Goal: Check status: Check status

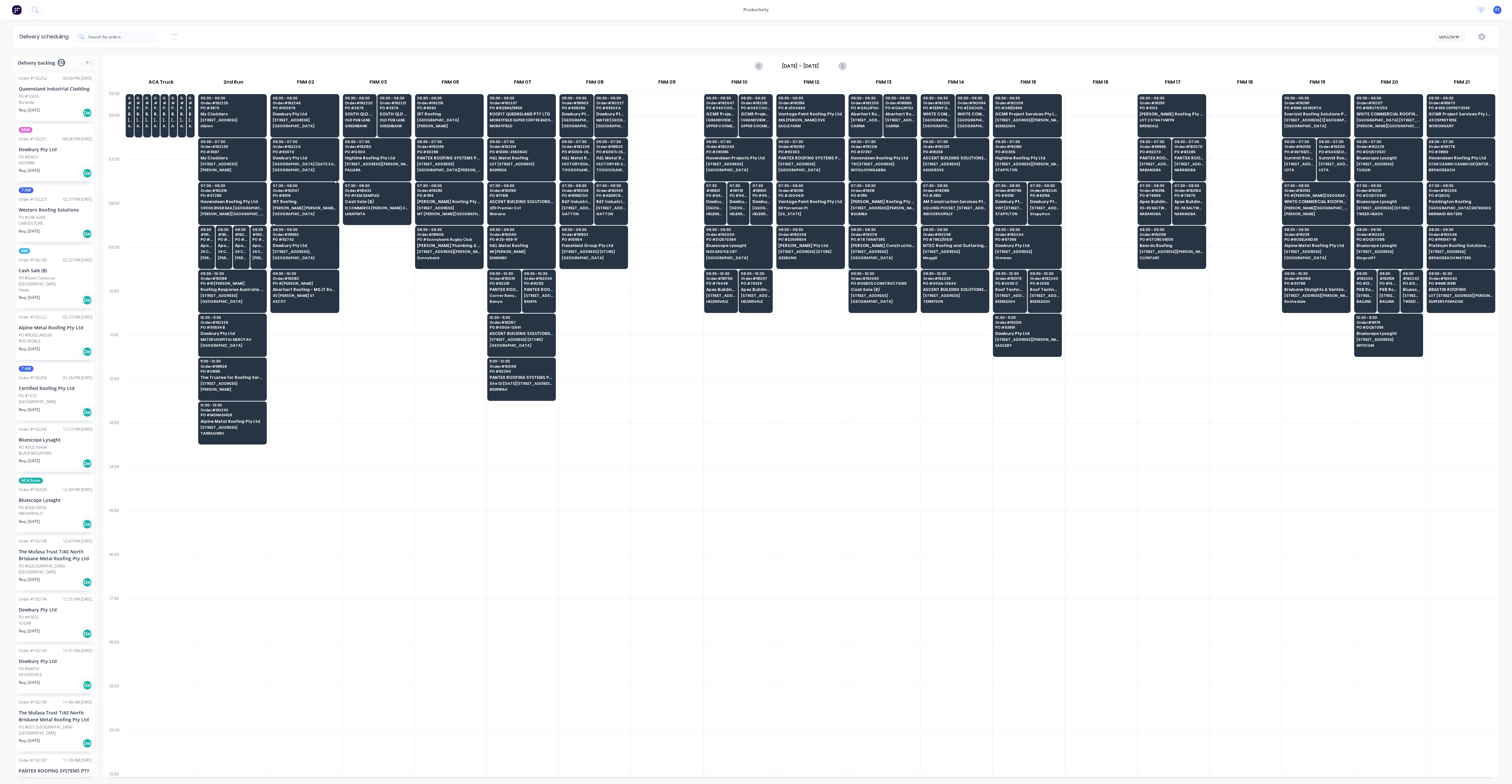
scroll to position [0, 1]
click at [17, 11] on img at bounding box center [16, 9] width 10 height 10
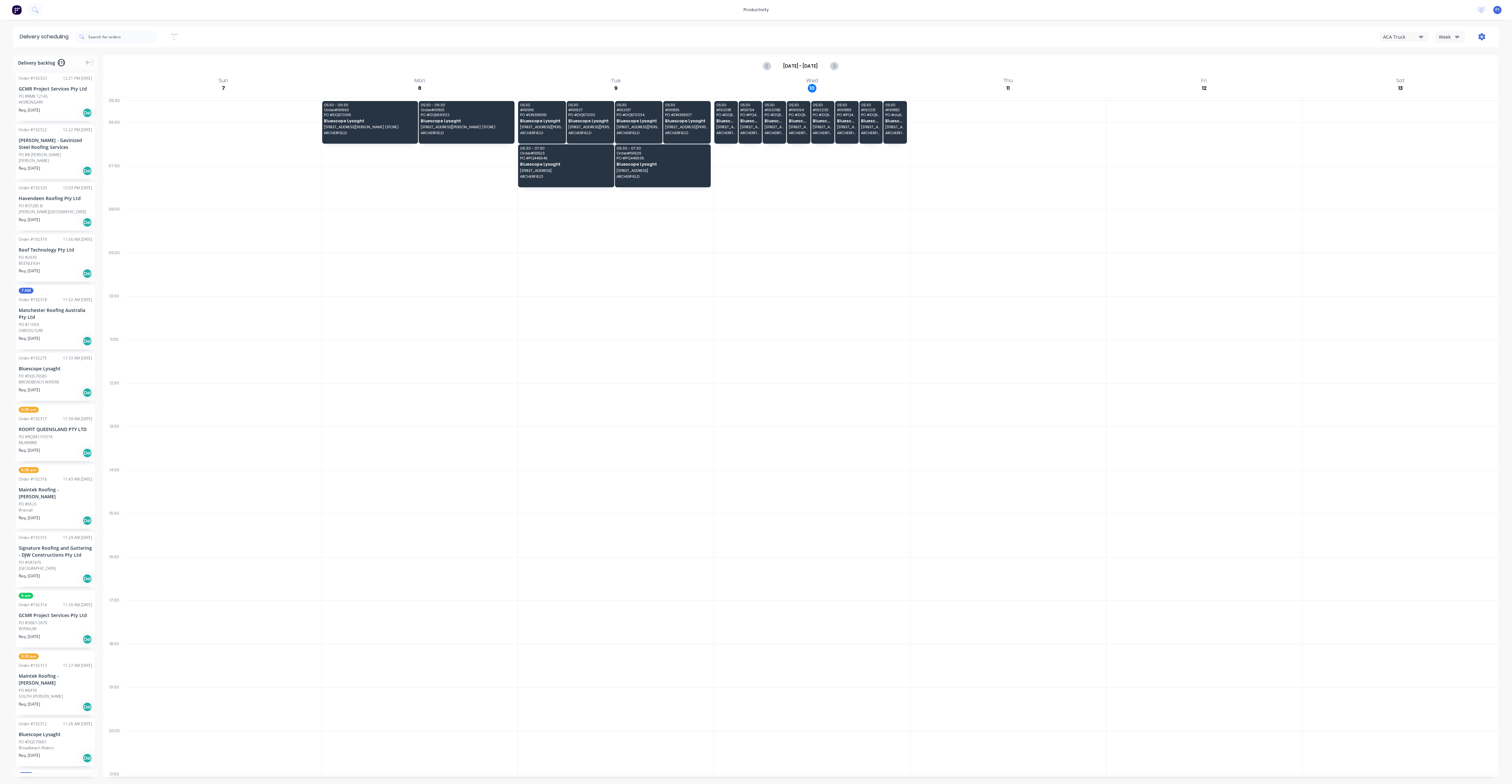
click at [768, 36] on icon "button" at bounding box center [1482, 36] width 7 height 7
click at [768, 102] on div at bounding box center [1400, 111] width 196 height 22
click at [768, 38] on icon "button" at bounding box center [1457, 36] width 5 height 7
click at [768, 67] on div "Vehicle" at bounding box center [1468, 67] width 65 height 13
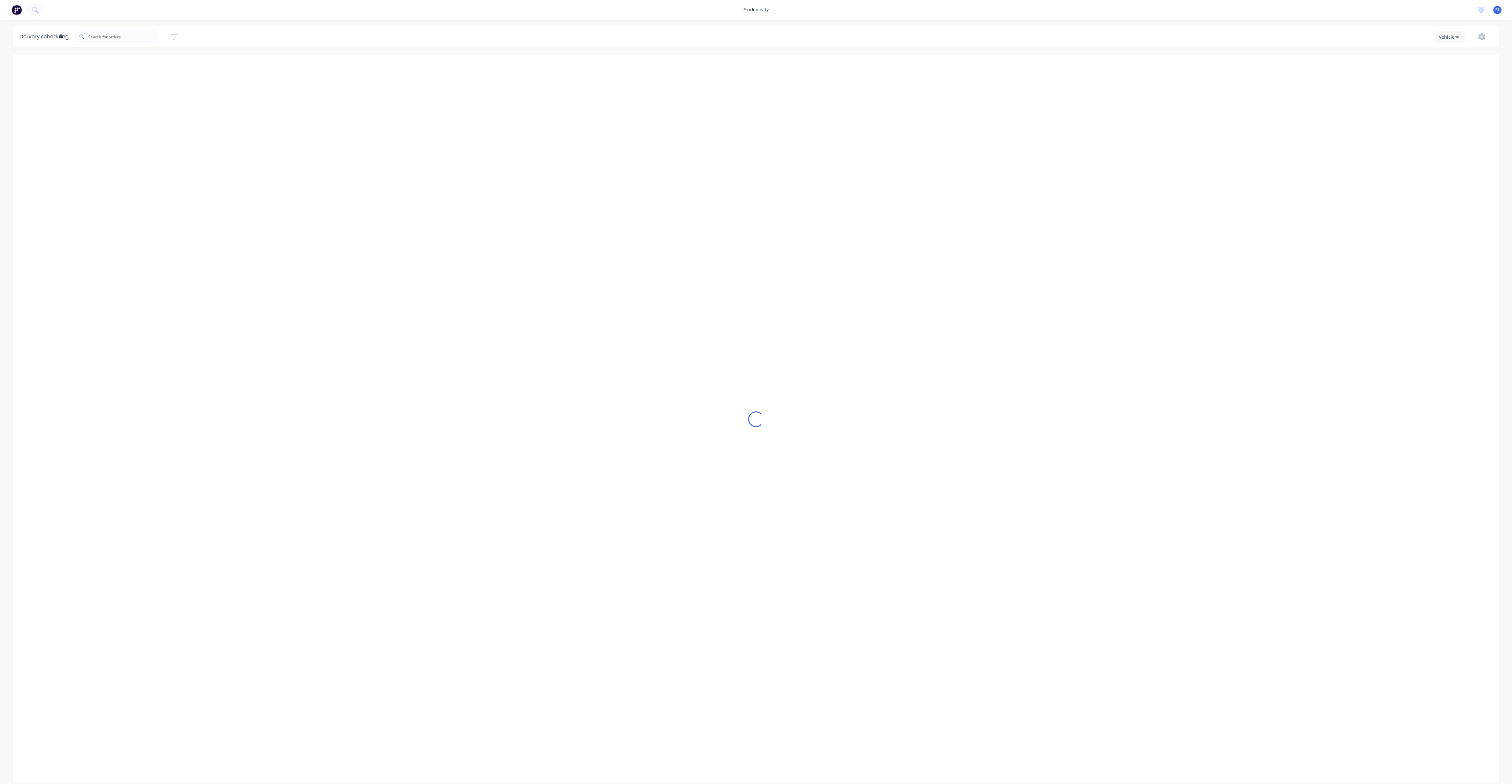
scroll to position [0, 1]
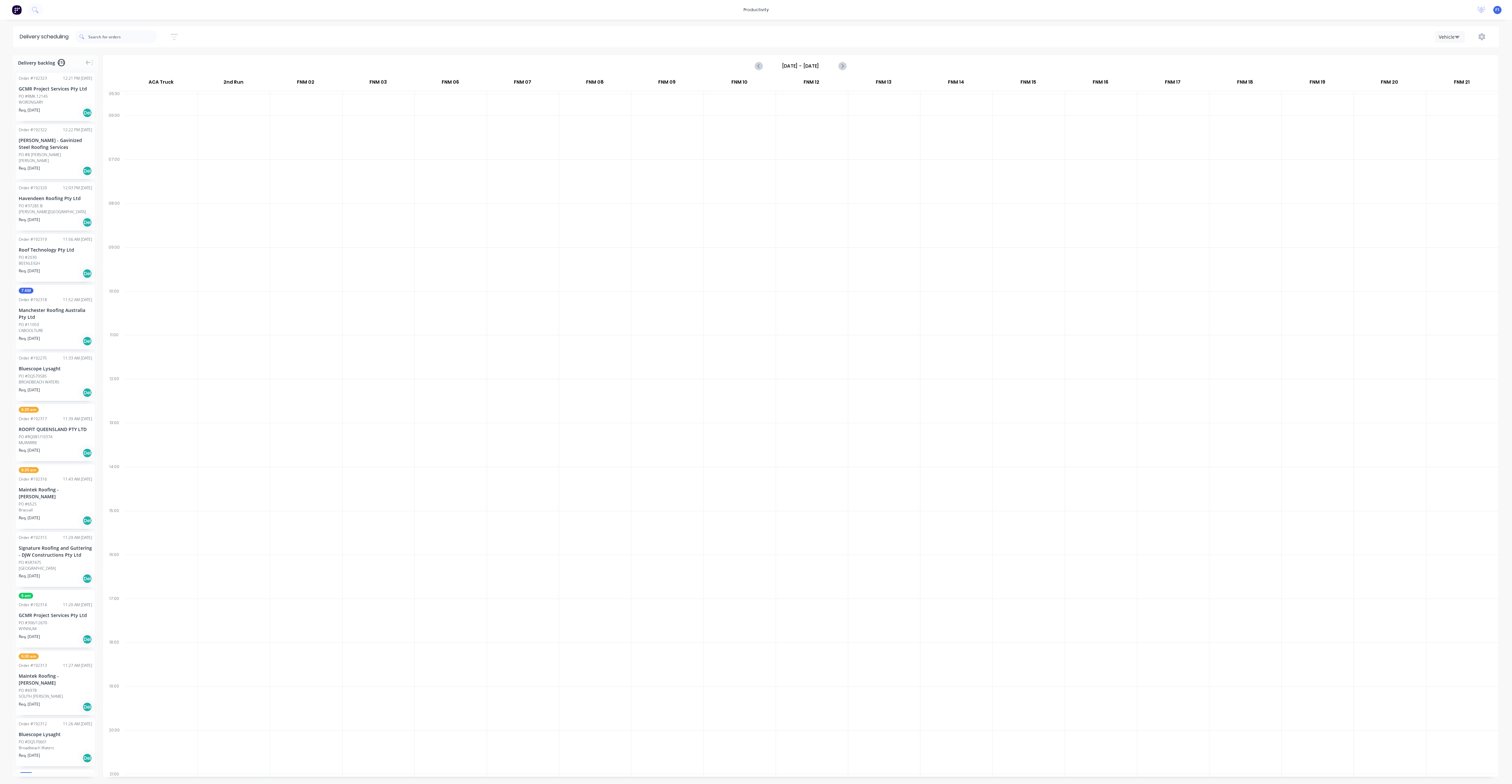
click at [768, 62] on div "Sunday - 07/09/25" at bounding box center [801, 66] width 90 height 11
click at [768, 67] on input "Sunday - 07/09/25" at bounding box center [801, 66] width 65 height 10
click at [768, 109] on div "10" at bounding box center [816, 111] width 10 height 10
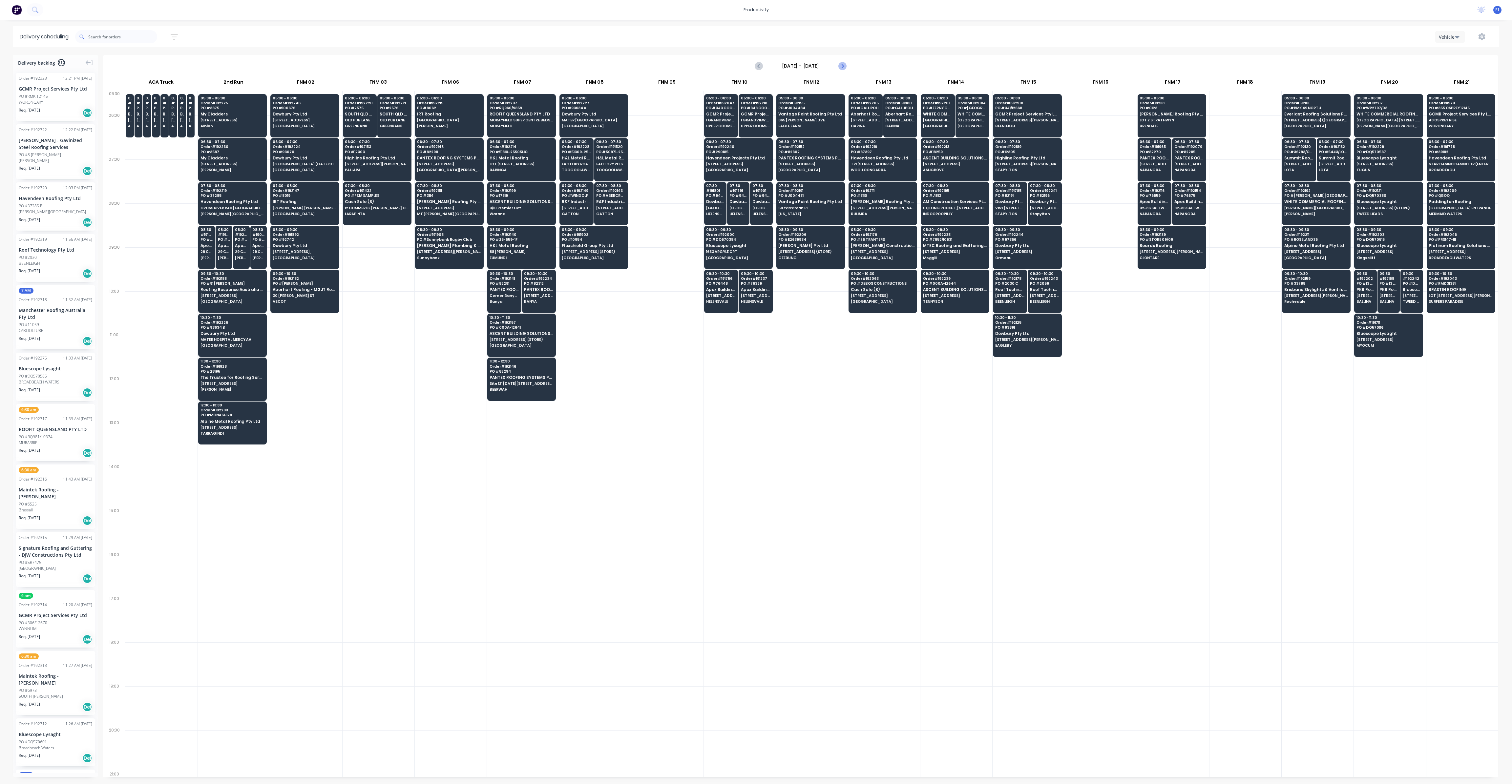
click at [768, 63] on icon "Next page" at bounding box center [842, 66] width 8 height 8
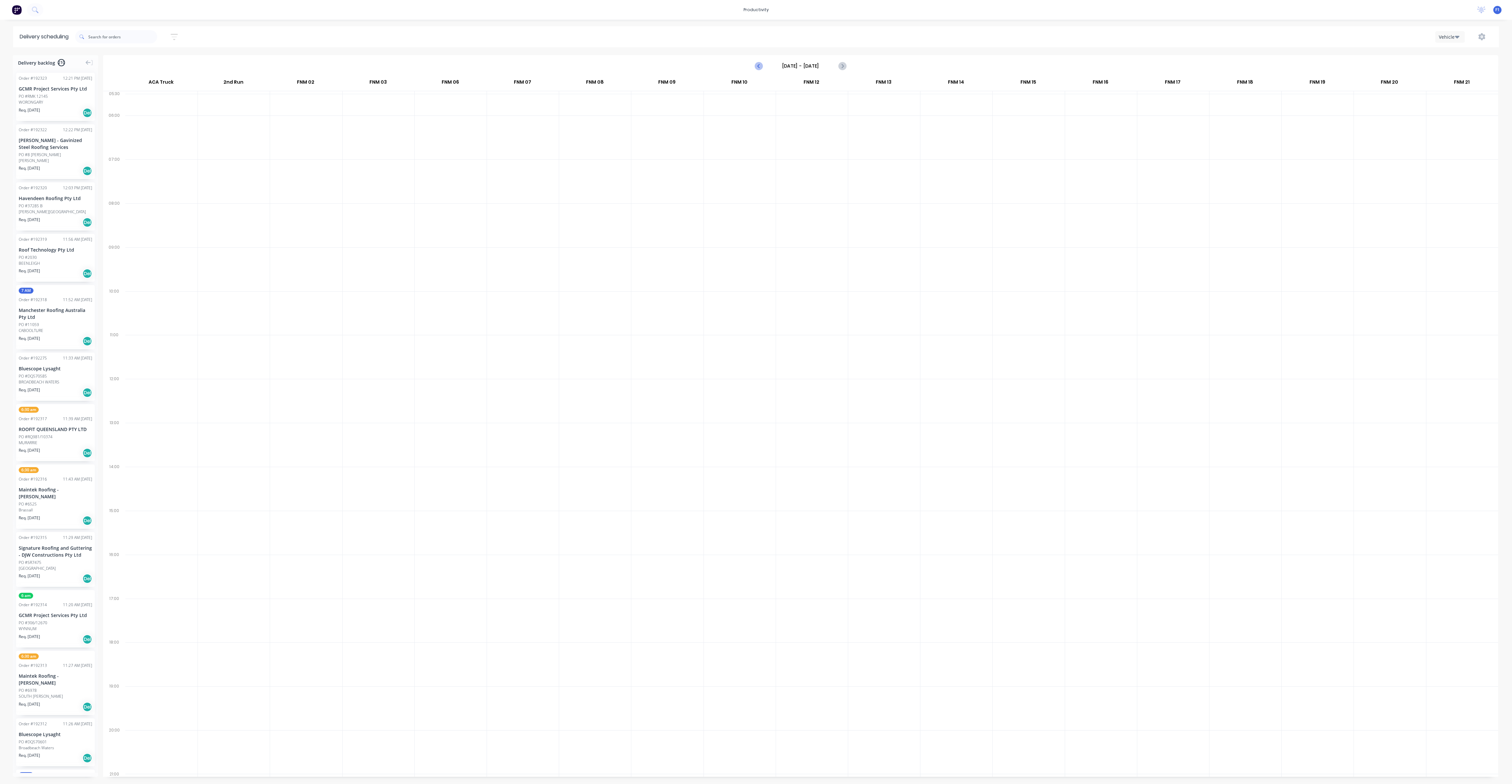
click at [762, 65] on icon "Previous page" at bounding box center [758, 66] width 8 height 8
type input "[DATE] - [DATE]"
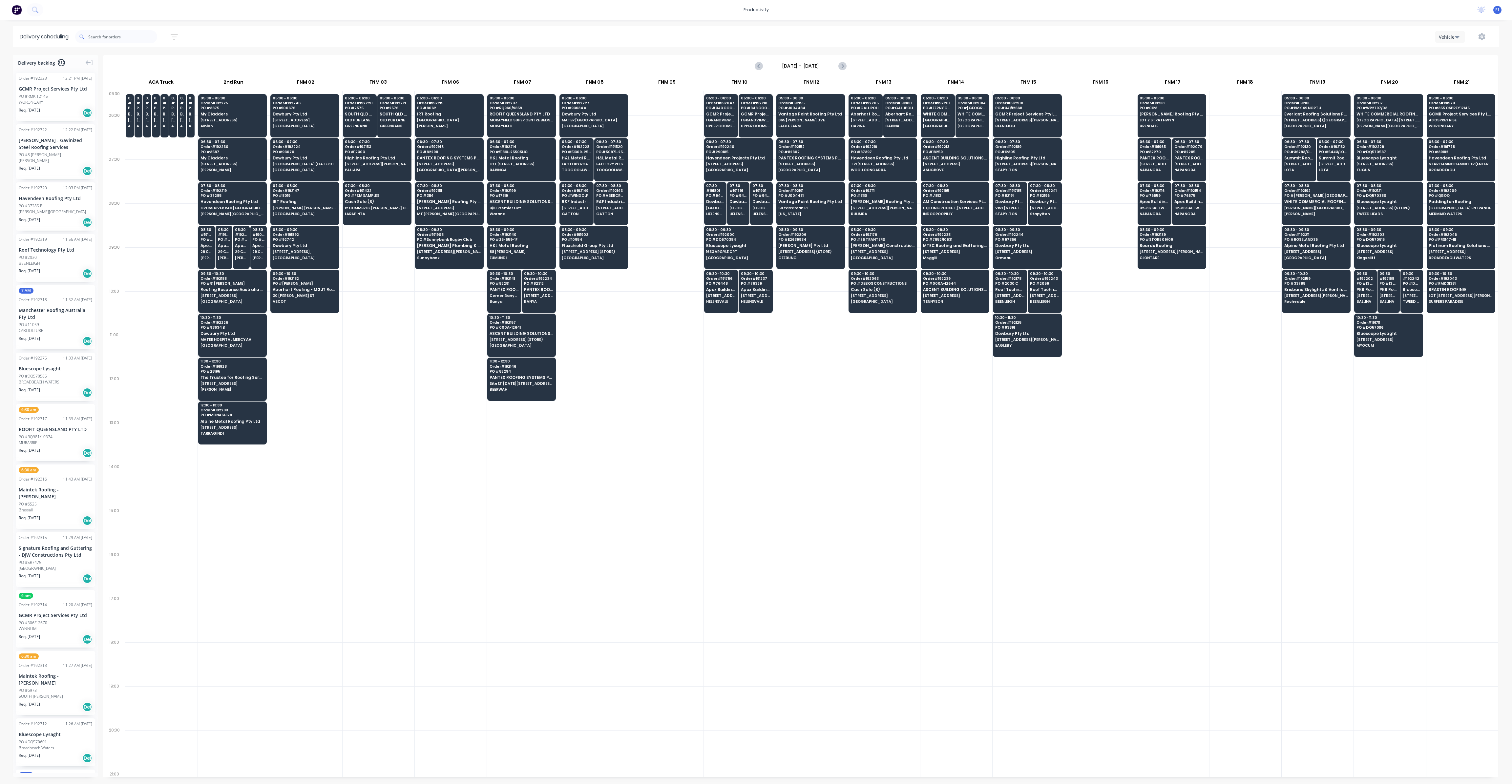
click at [68, 219] on div "Req. 11/09/25 Del" at bounding box center [55, 222] width 73 height 11
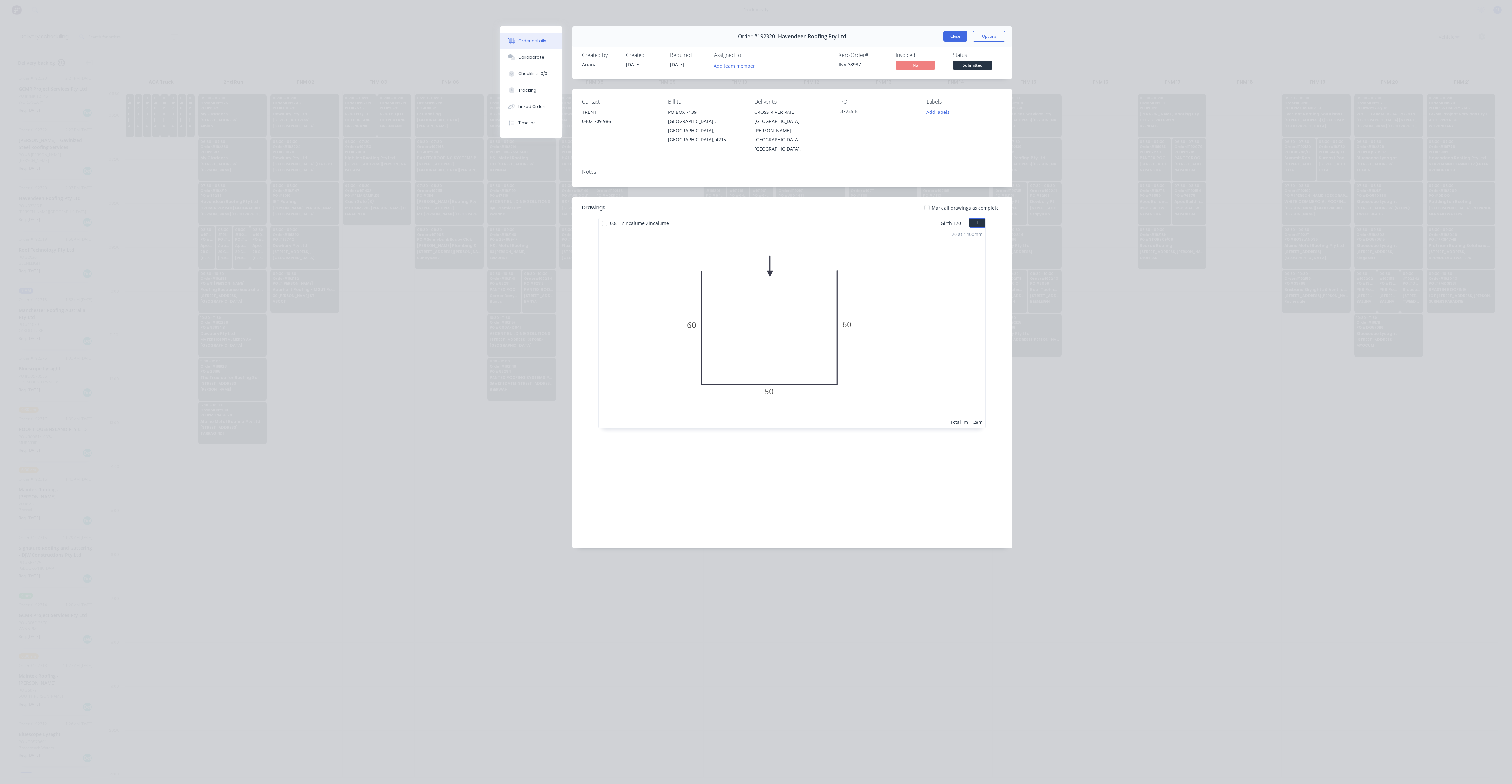
click at [768, 36] on button "Close" at bounding box center [955, 36] width 24 height 11
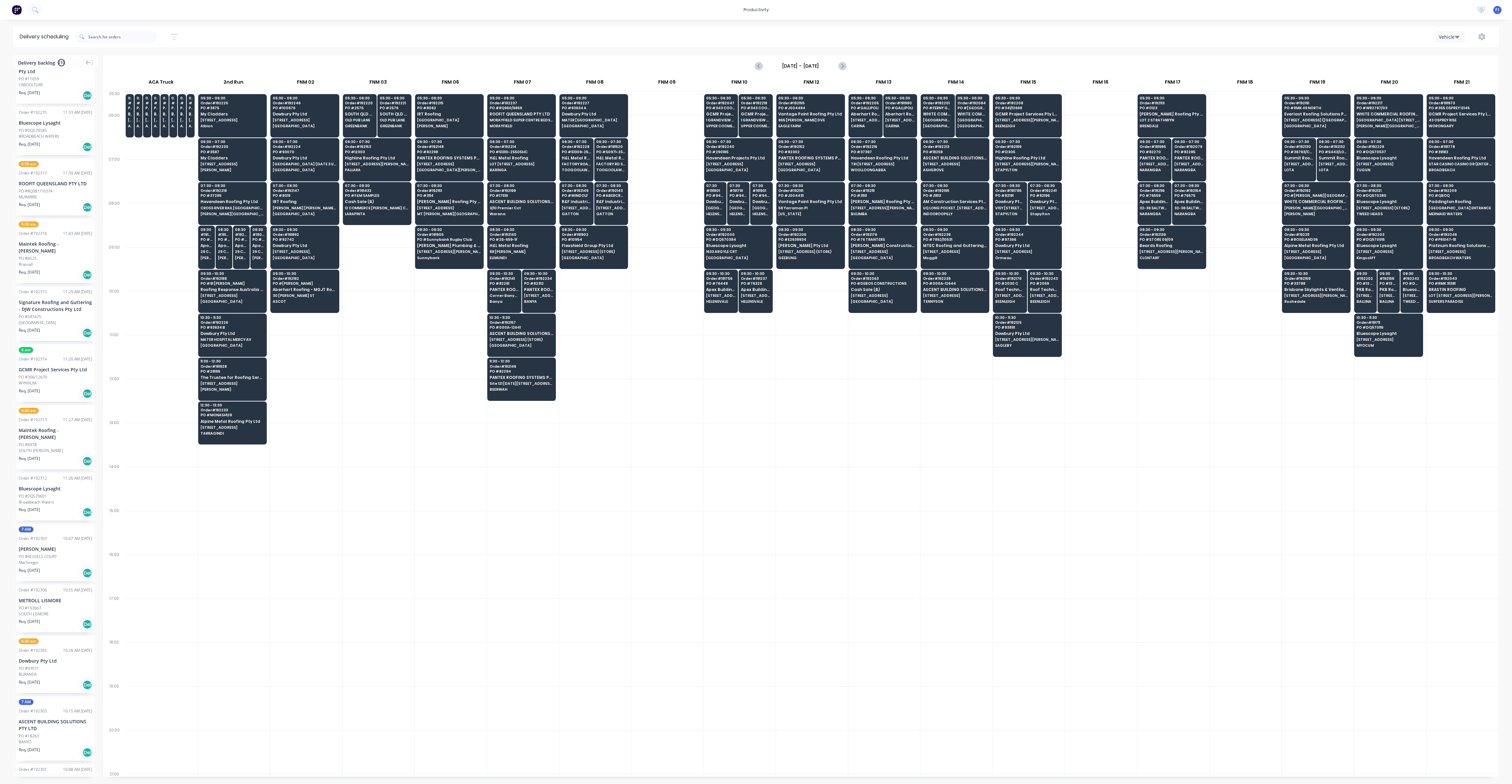
scroll to position [295, 0]
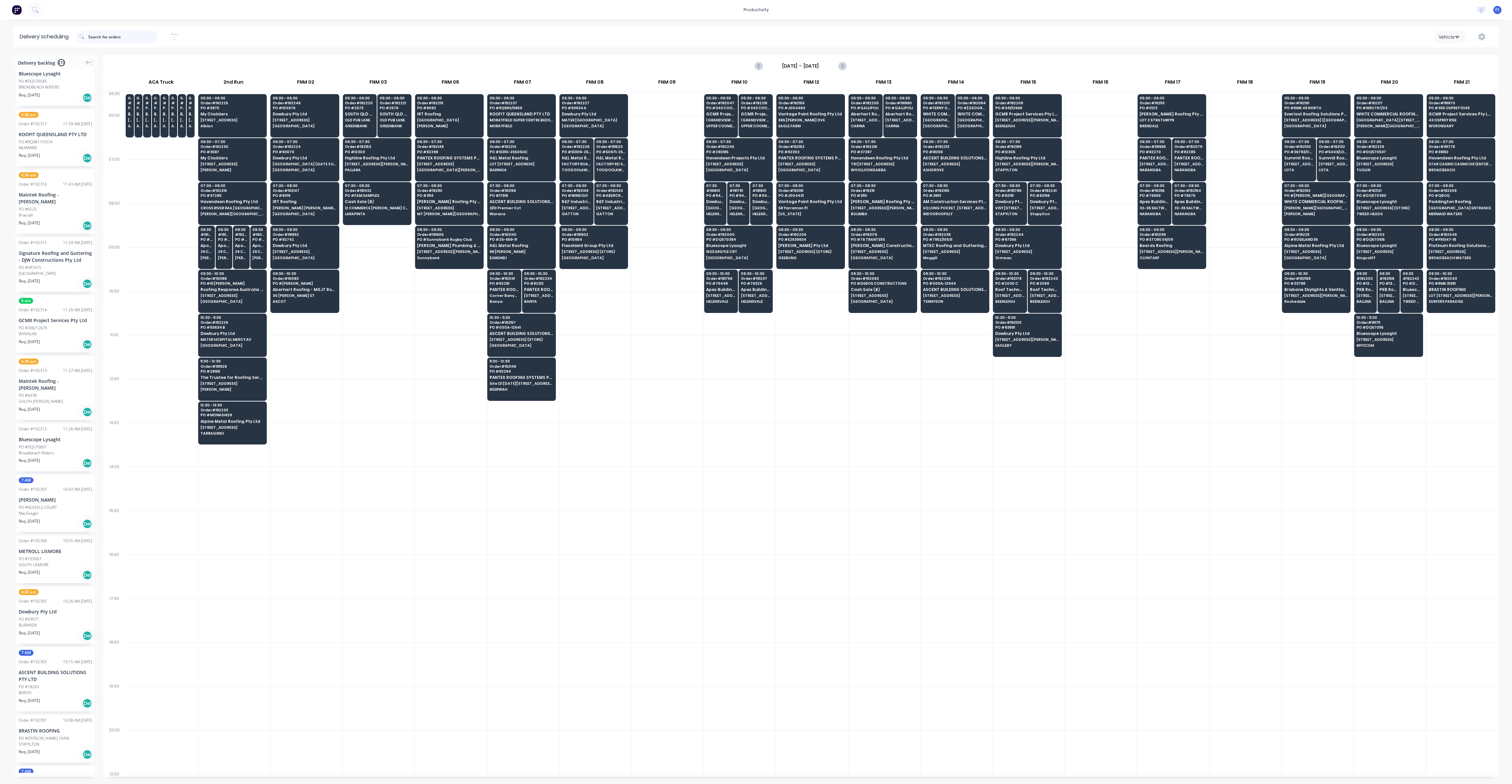
click at [119, 35] on input "text" at bounding box center [122, 36] width 69 height 13
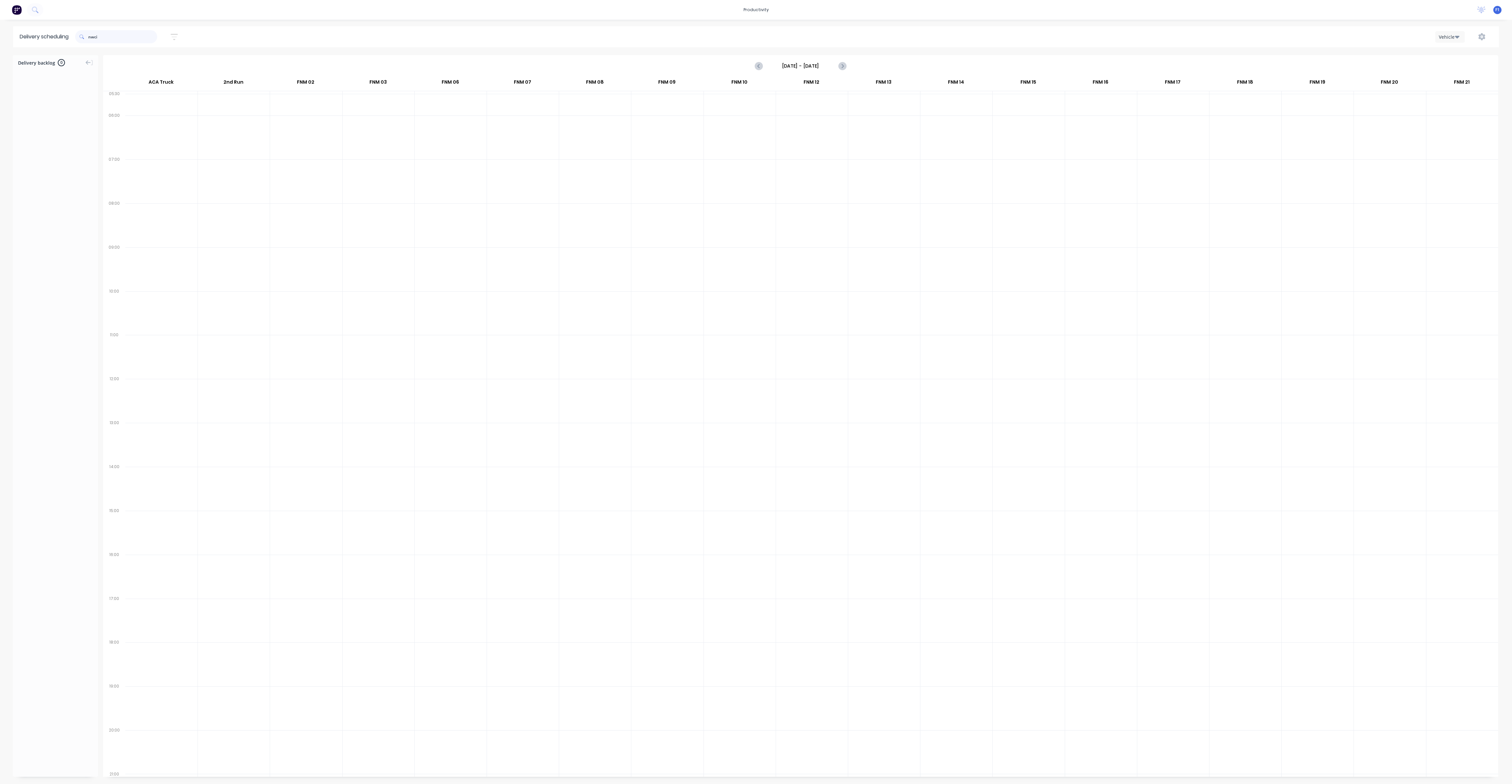
scroll to position [0, 0]
click at [107, 35] on input "nwci" at bounding box center [122, 36] width 69 height 13
type input "n"
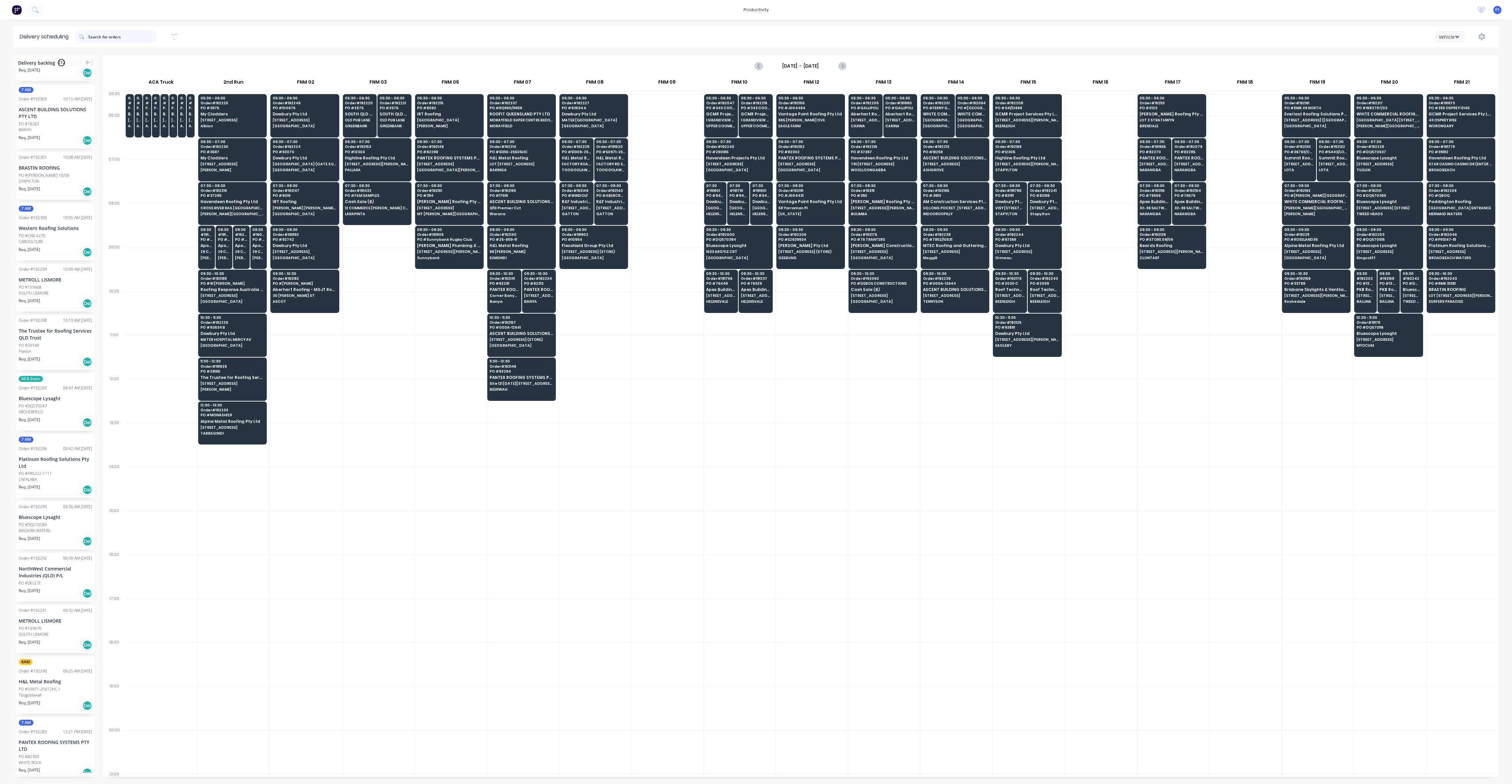
scroll to position [984, 0]
click at [50, 386] on div "PO #DELETE" at bounding box center [55, 569] width 73 height 6
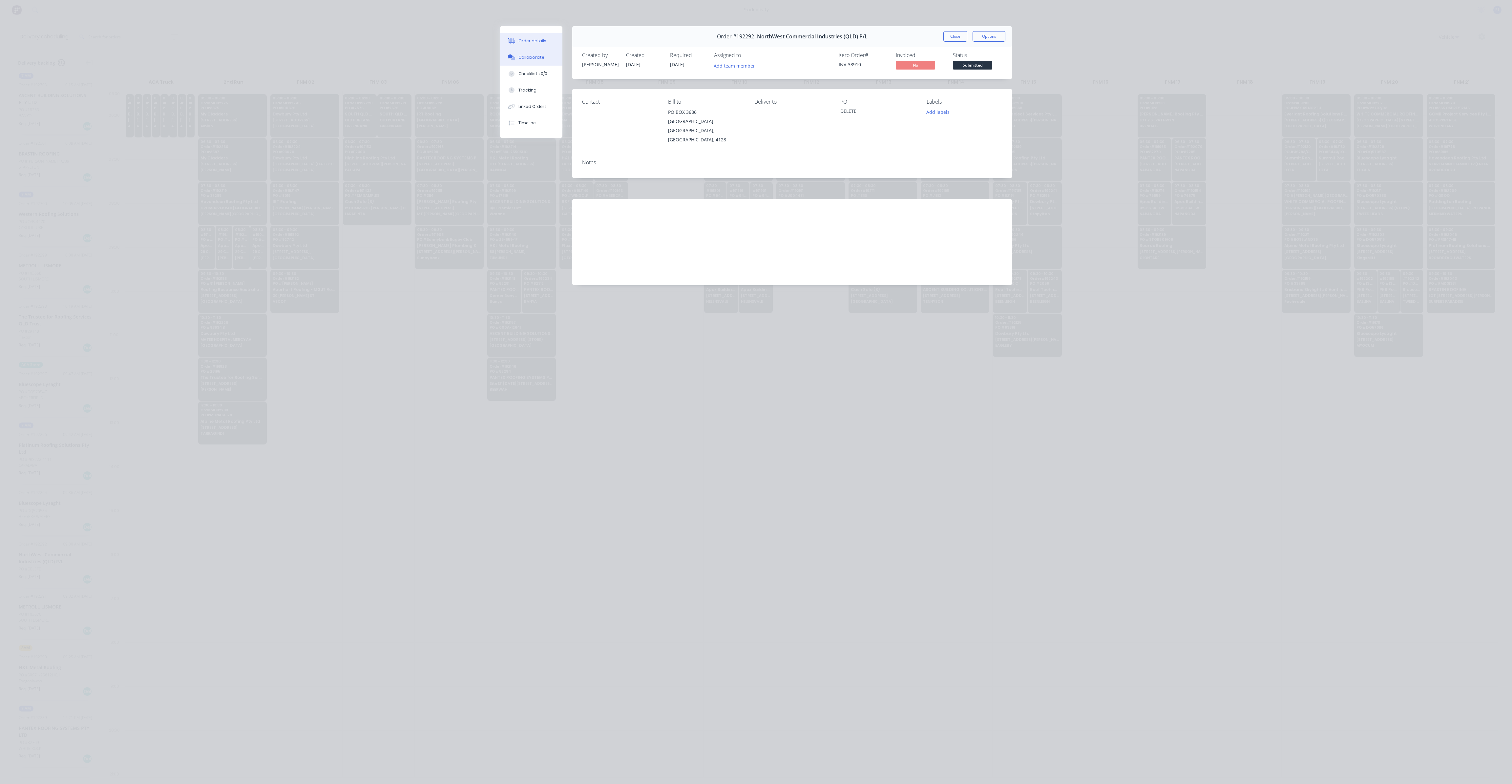
click at [533, 58] on div "Collaborate" at bounding box center [531, 58] width 26 height 6
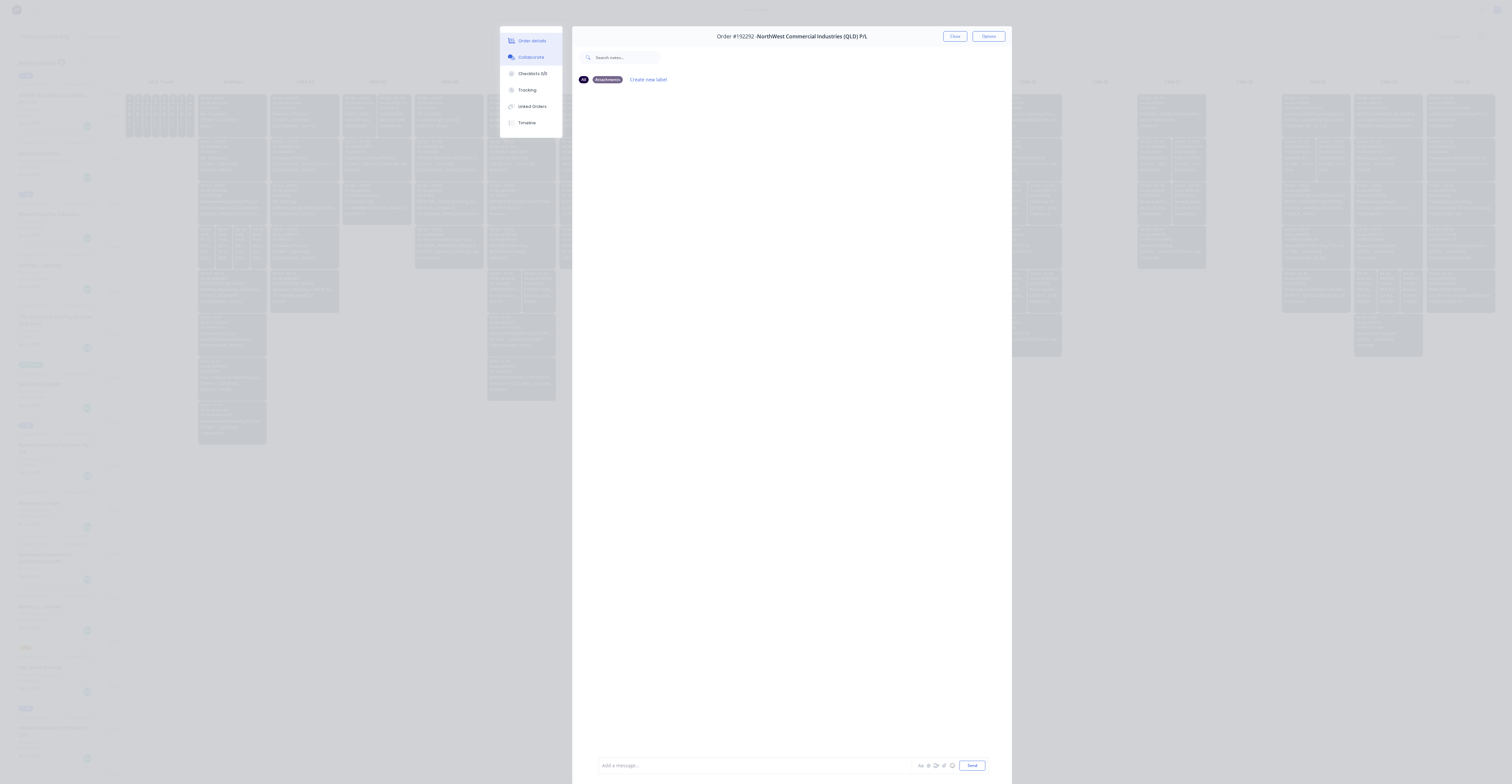
click at [535, 42] on div "Order details" at bounding box center [532, 41] width 28 height 6
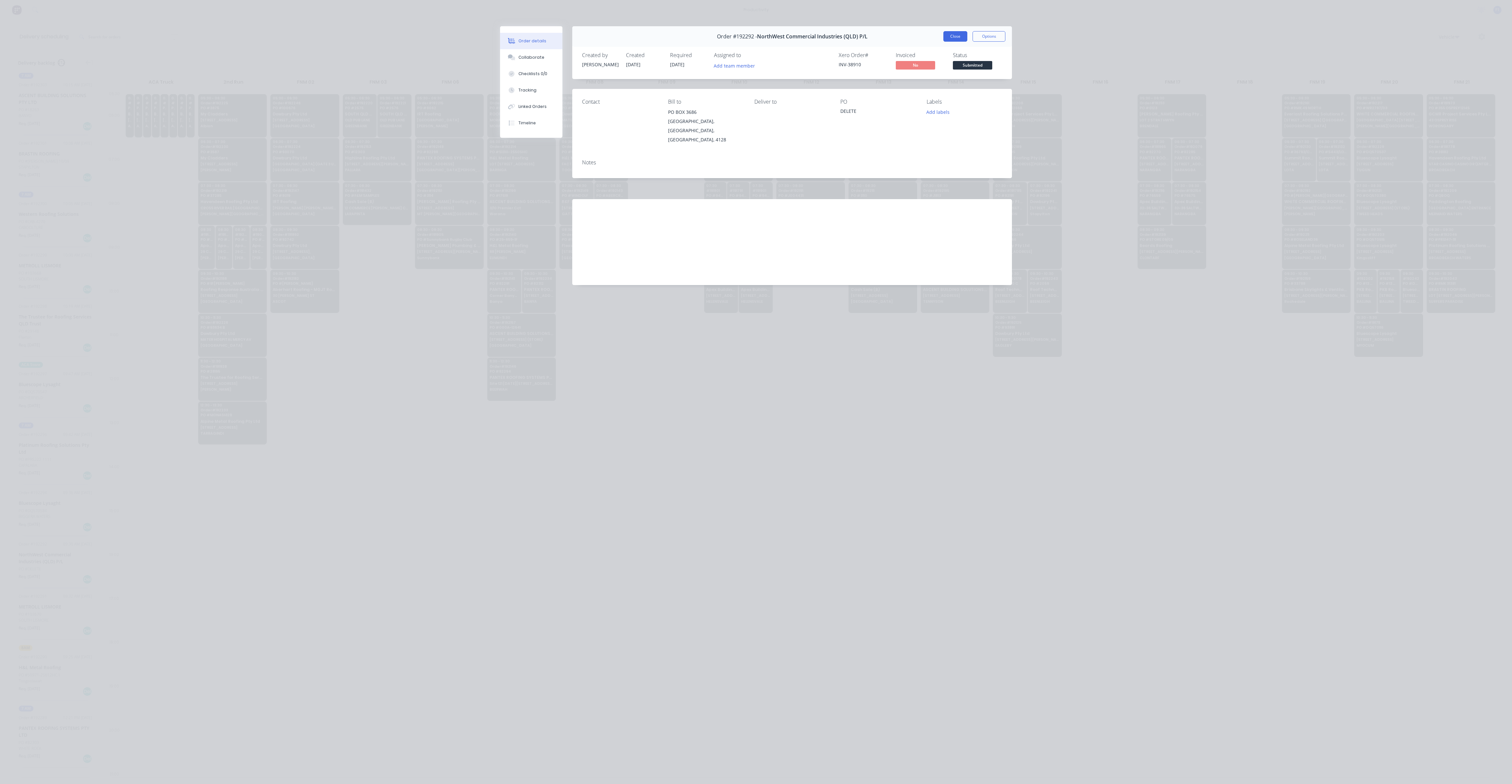
click at [768, 36] on button "Close" at bounding box center [955, 36] width 24 height 11
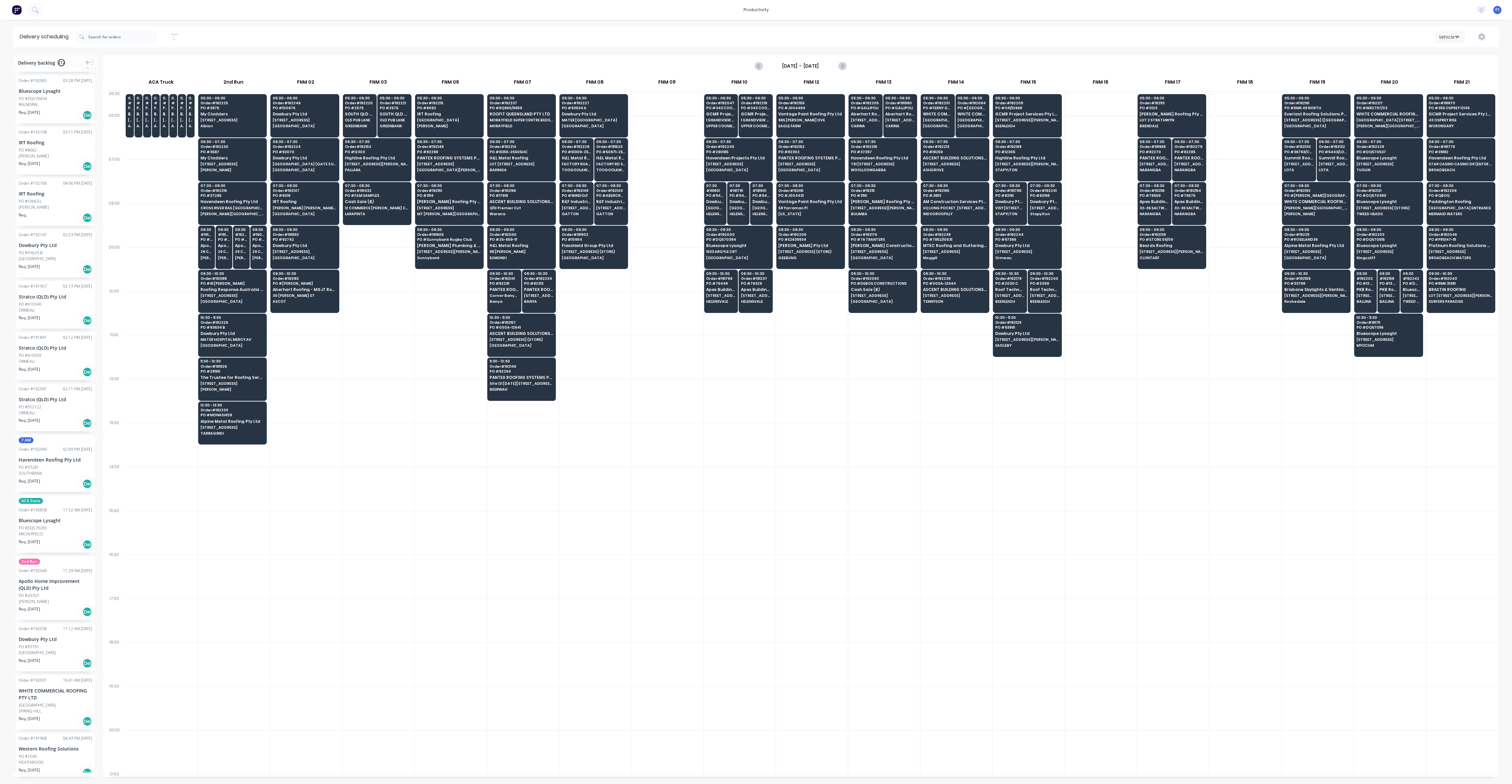
scroll to position [5216, 0]
click at [68, 252] on div "PO #610339" at bounding box center [55, 251] width 73 height 6
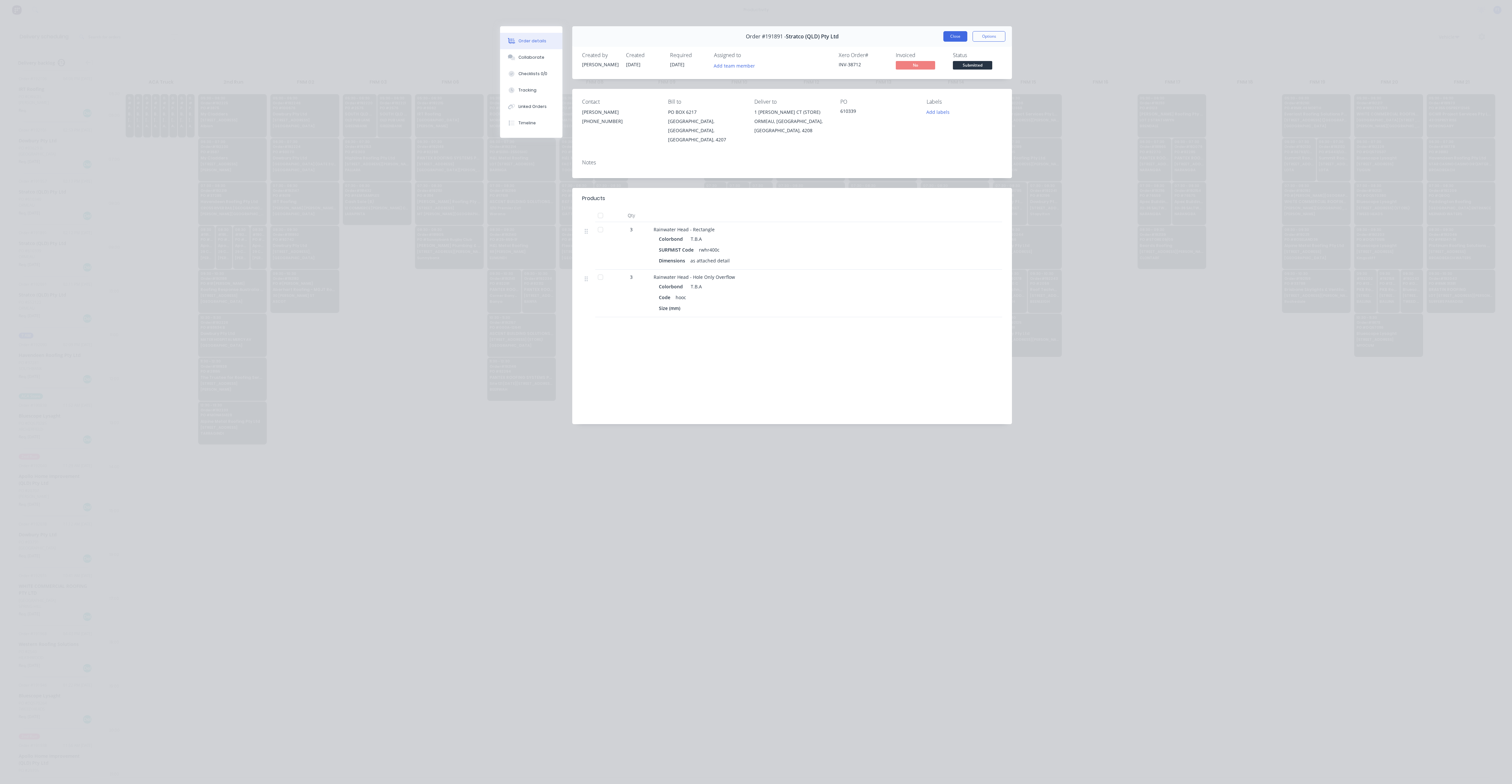
click at [768, 38] on button "Close" at bounding box center [955, 36] width 24 height 11
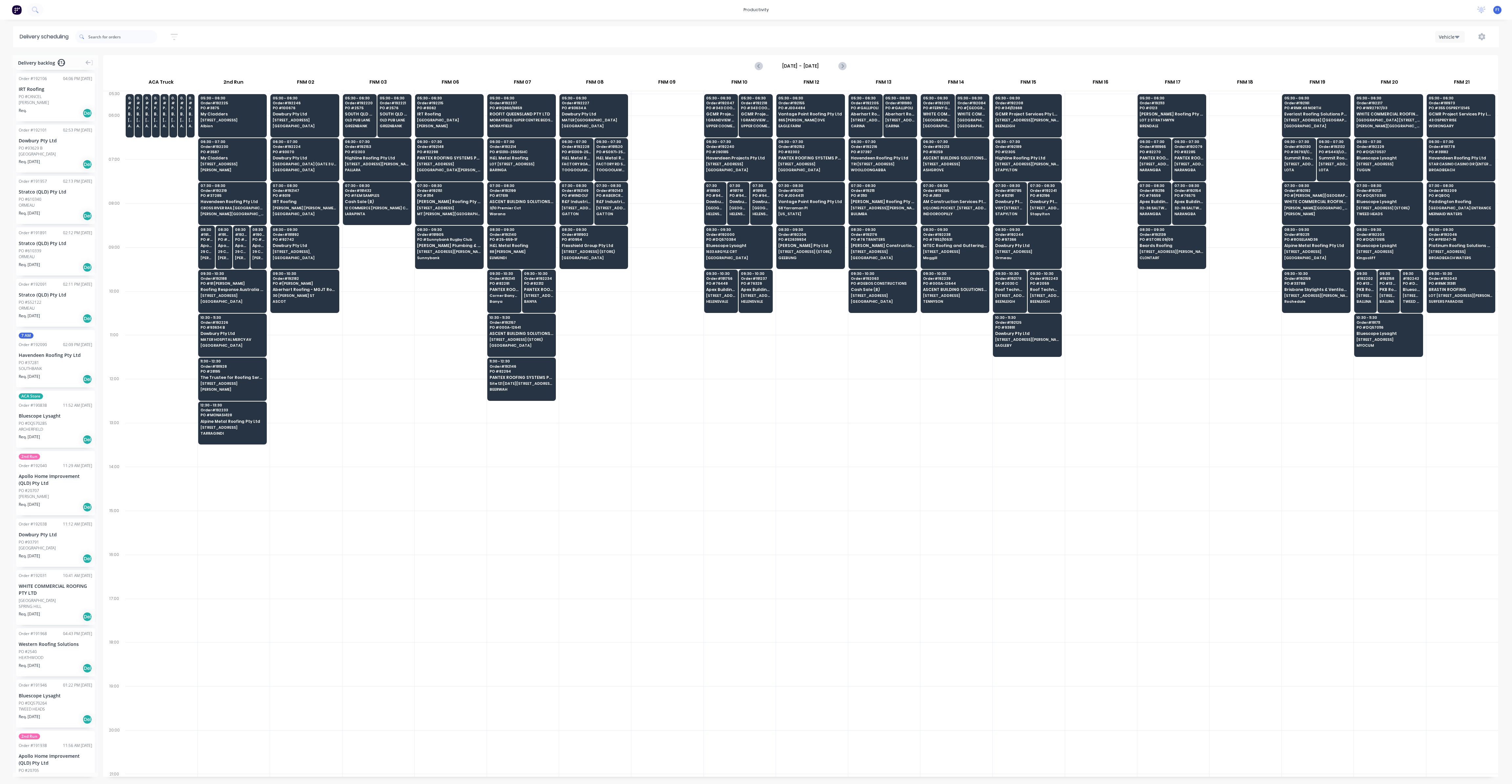
click at [53, 198] on div "PO #610340" at bounding box center [55, 200] width 73 height 6
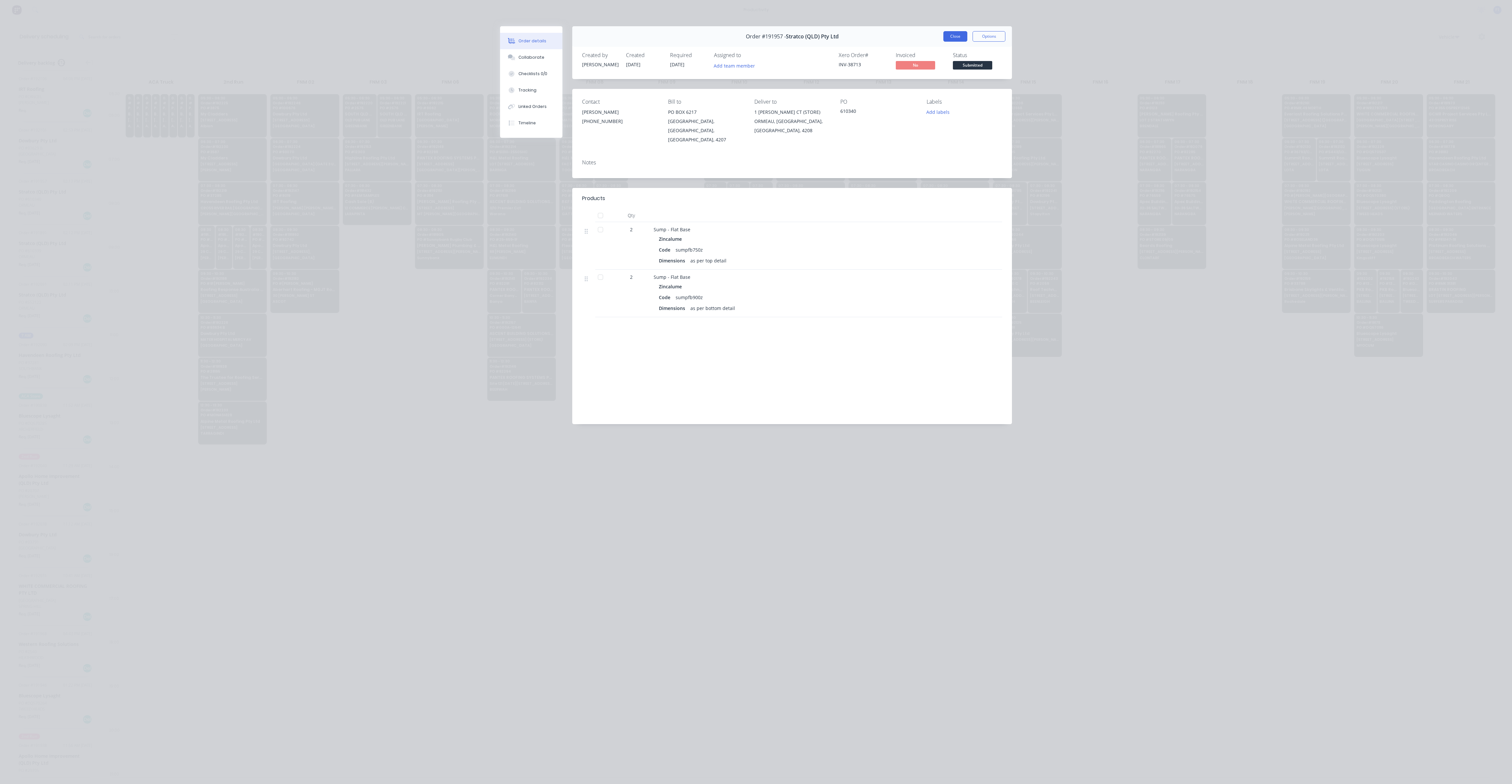
click at [768, 36] on button "Close" at bounding box center [955, 36] width 24 height 11
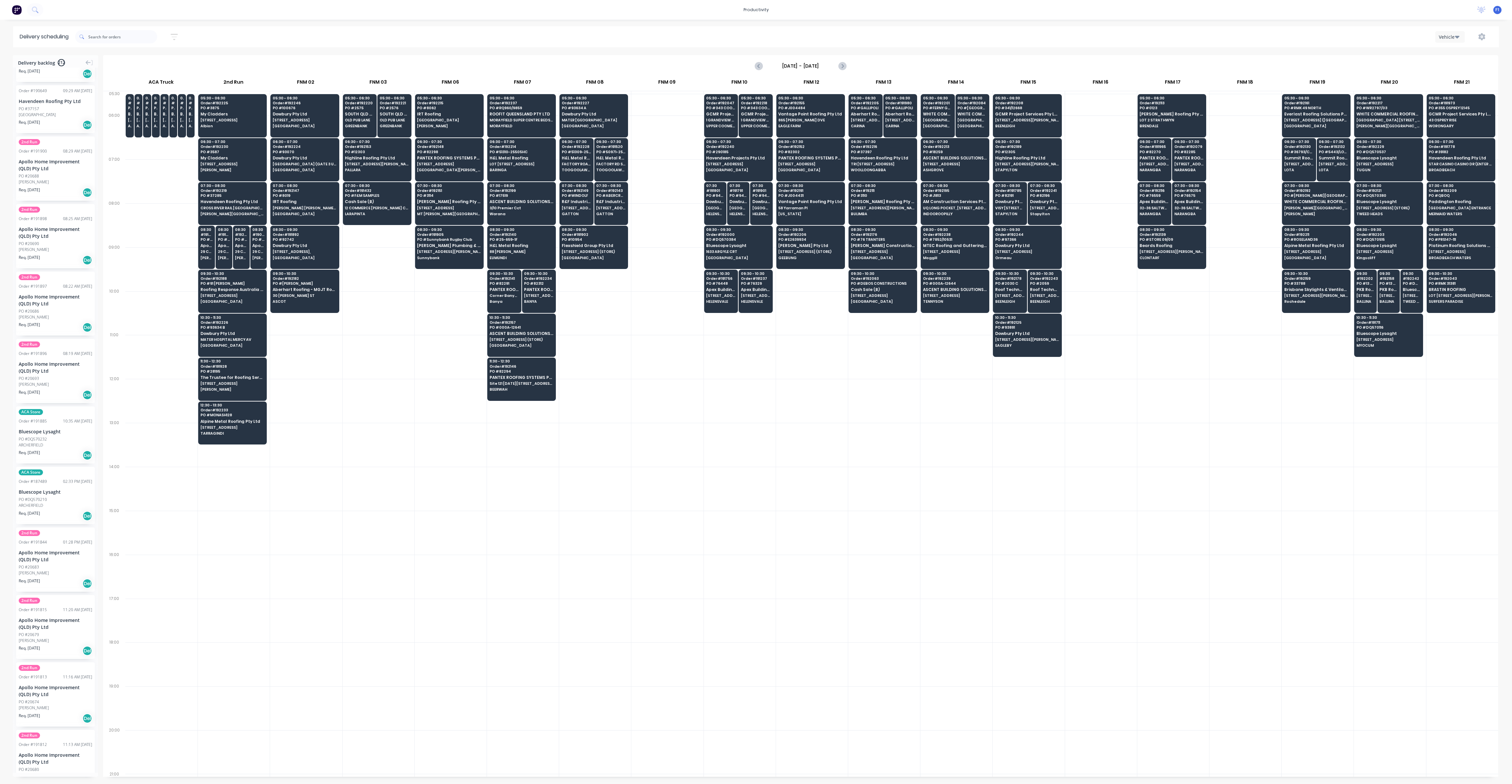
scroll to position [6126, 0]
drag, startPoint x: 38, startPoint y: 490, endPoint x: 26, endPoint y: 495, distance: 13.0
click at [37, 386] on div "Bluescope Lysaght" at bounding box center [55, 488] width 73 height 7
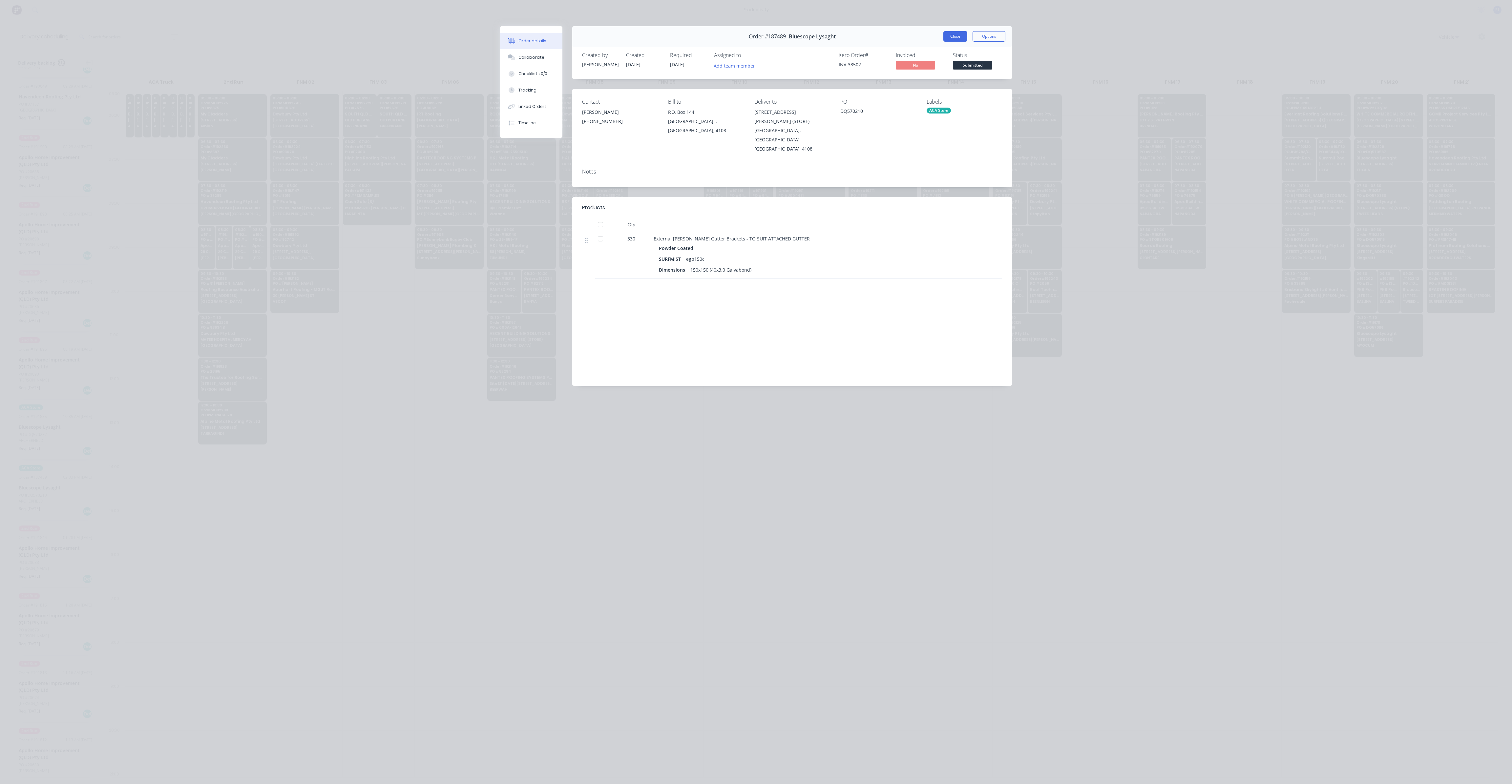
click at [768, 36] on button "Close" at bounding box center [955, 36] width 24 height 11
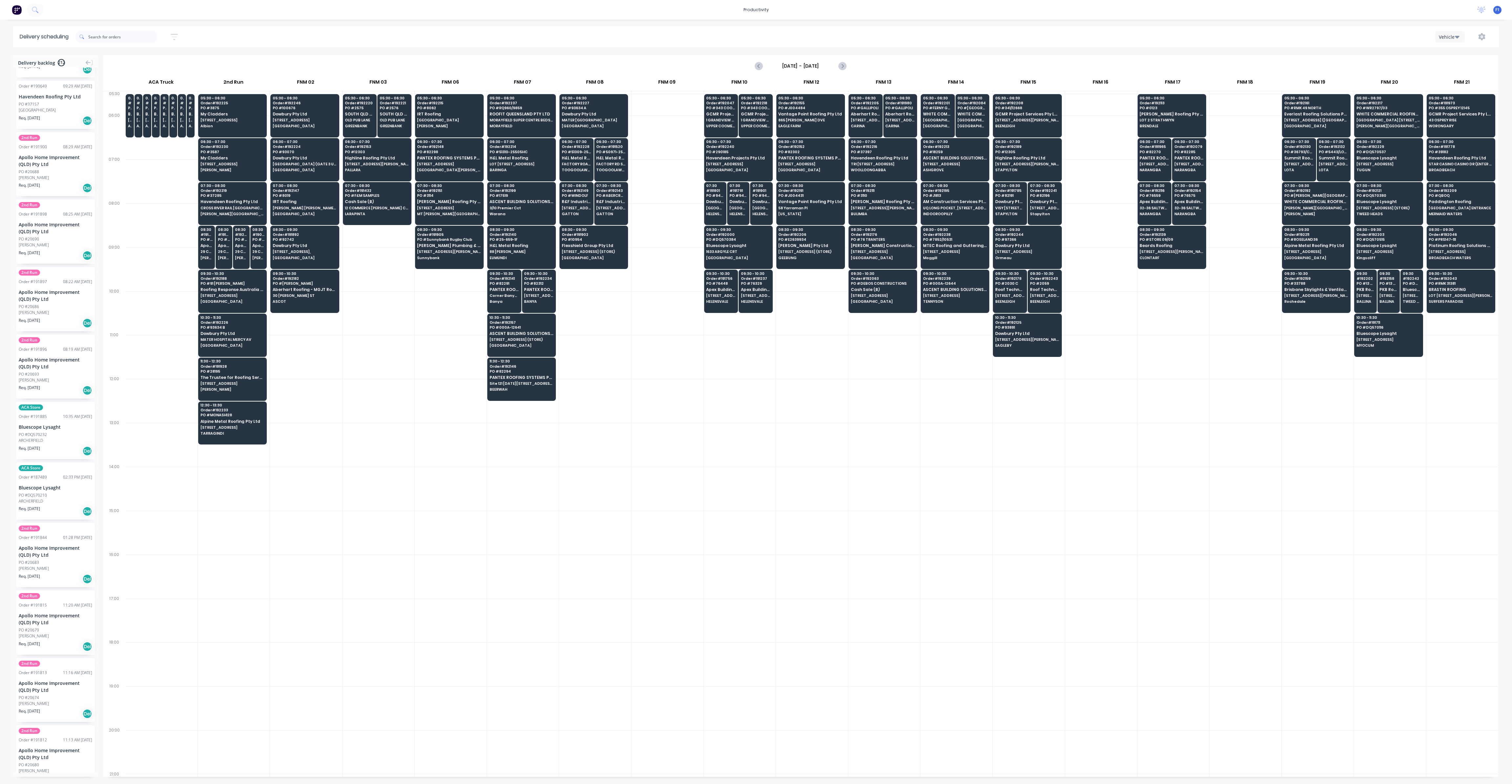
click at [43, 386] on div "ACA Store Order # 187489 02:33 PM 04/09/25 Bluescope Lysaght PO #DQ570210 ARCHE…" at bounding box center [55, 491] width 79 height 58
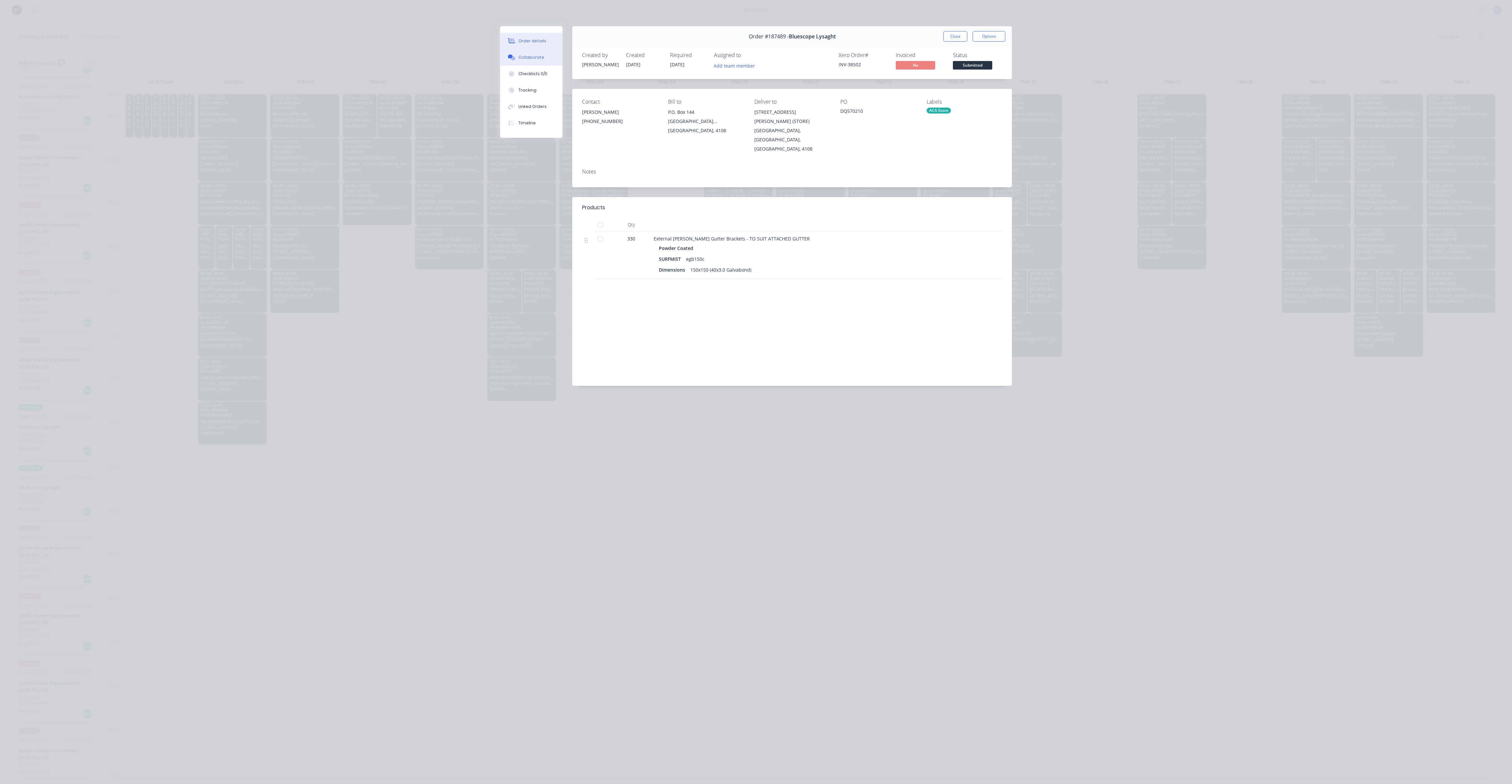
click at [535, 55] on div "Collaborate" at bounding box center [531, 58] width 26 height 6
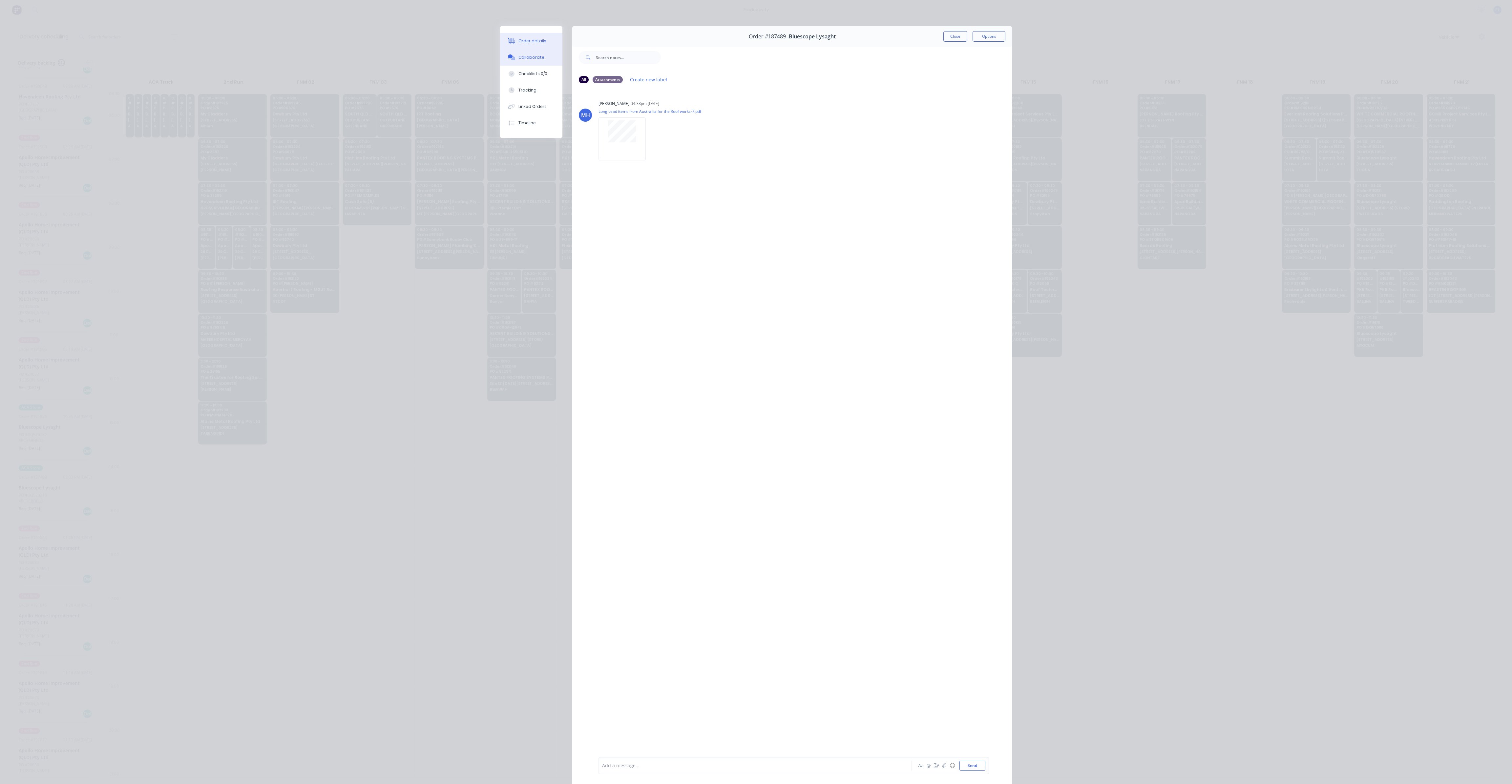
click at [522, 38] on button "Order details" at bounding box center [531, 41] width 62 height 16
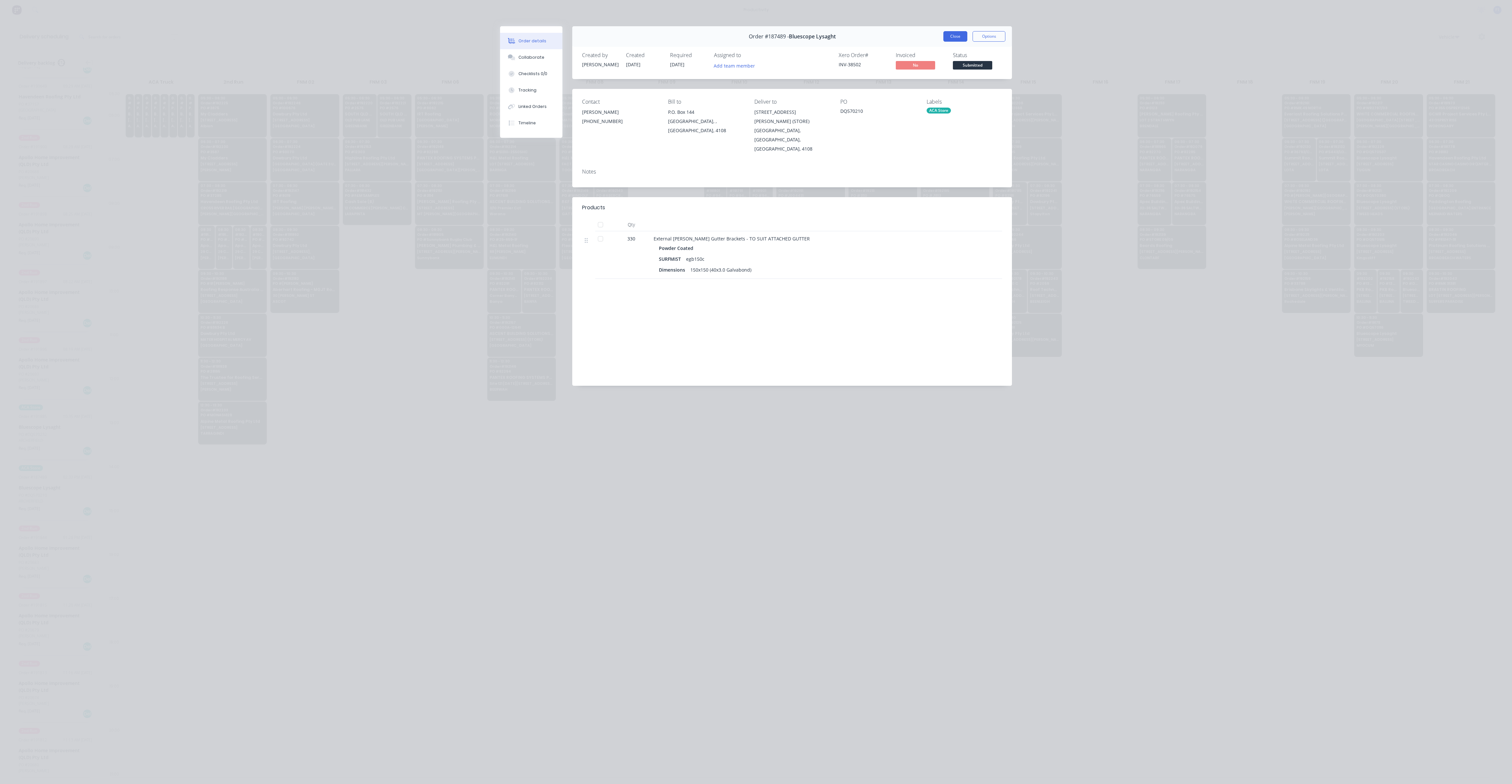
click at [768, 38] on button "Close" at bounding box center [955, 36] width 24 height 11
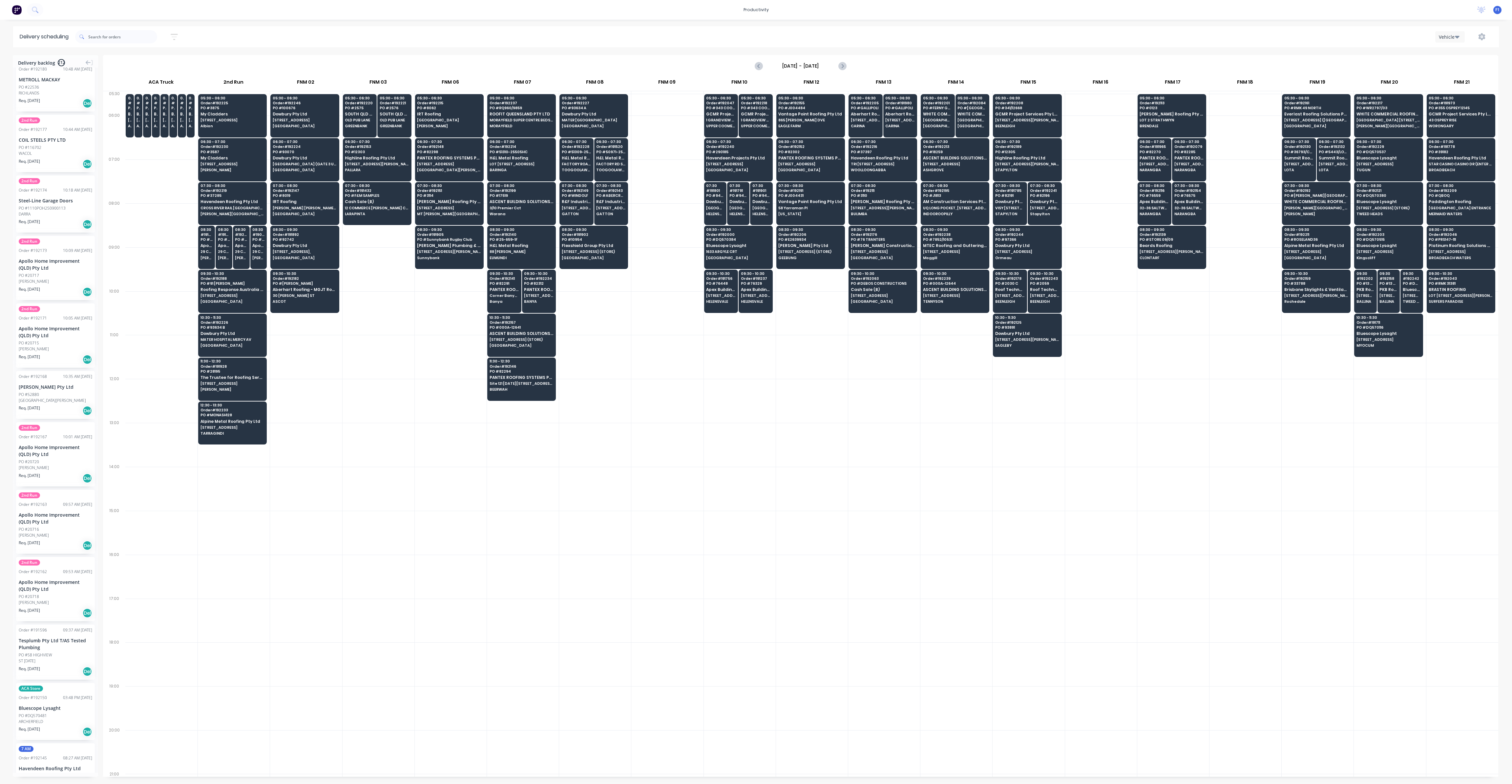
scroll to position [4109, 0]
